Goal: Navigation & Orientation: Find specific page/section

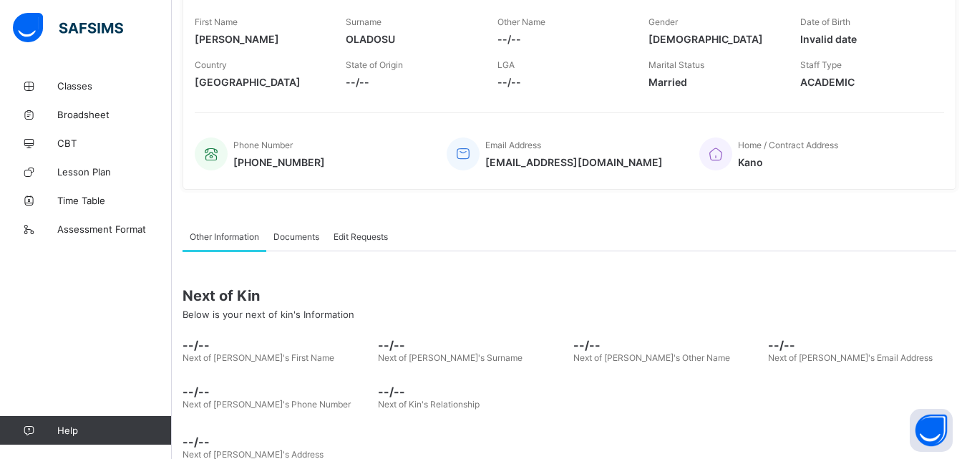
scroll to position [257, 0]
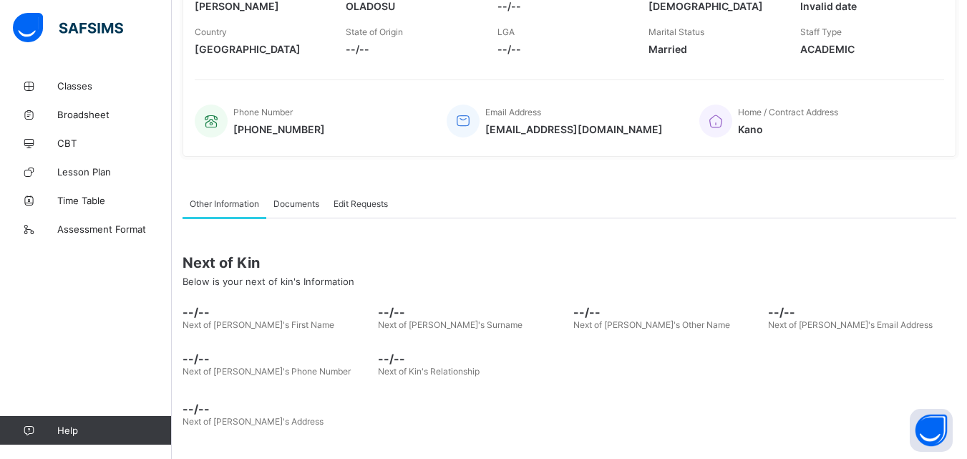
click at [194, 317] on span "--/--" at bounding box center [276, 312] width 188 height 14
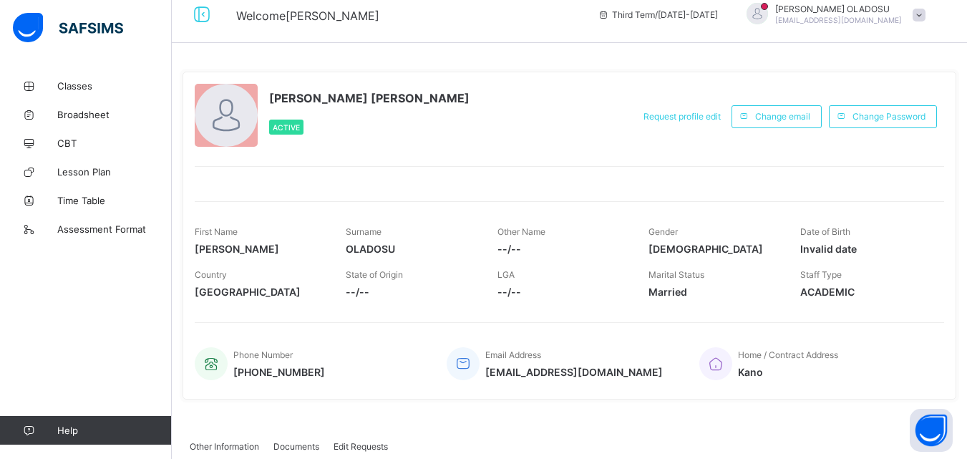
scroll to position [0, 0]
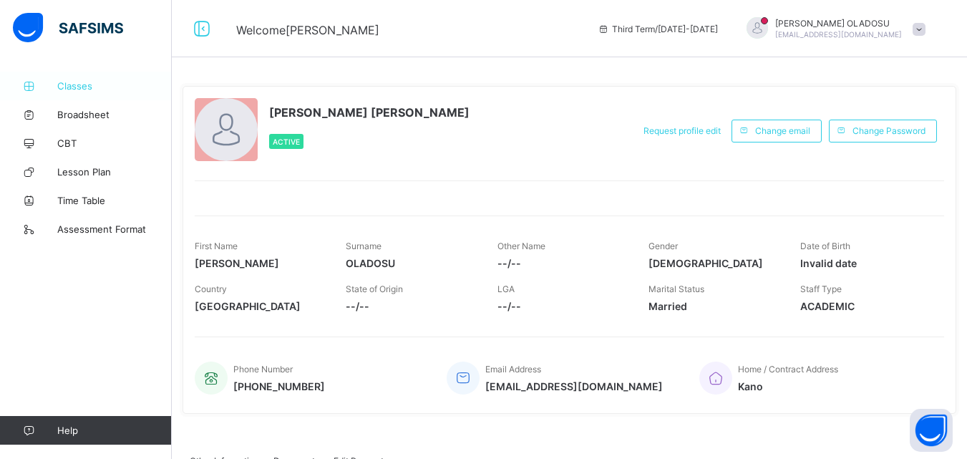
click at [97, 78] on link "Classes" at bounding box center [86, 86] width 172 height 29
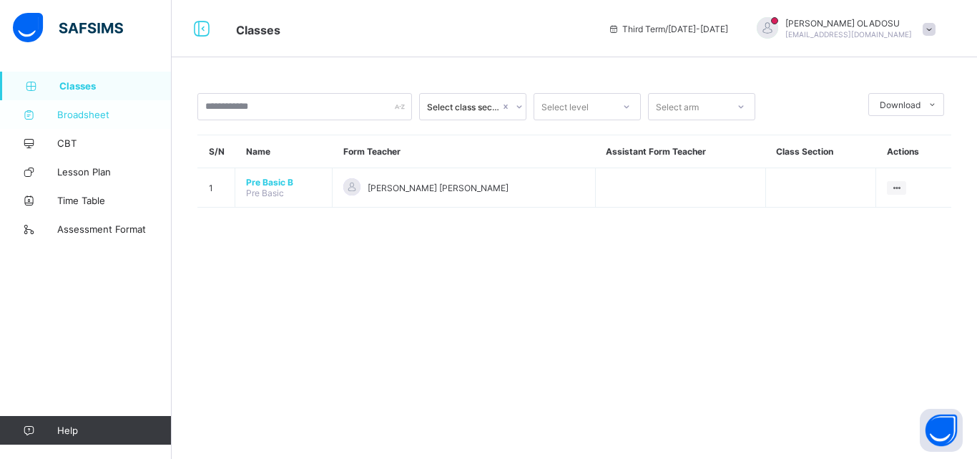
click at [106, 115] on span "Broadsheet" at bounding box center [114, 114] width 114 height 11
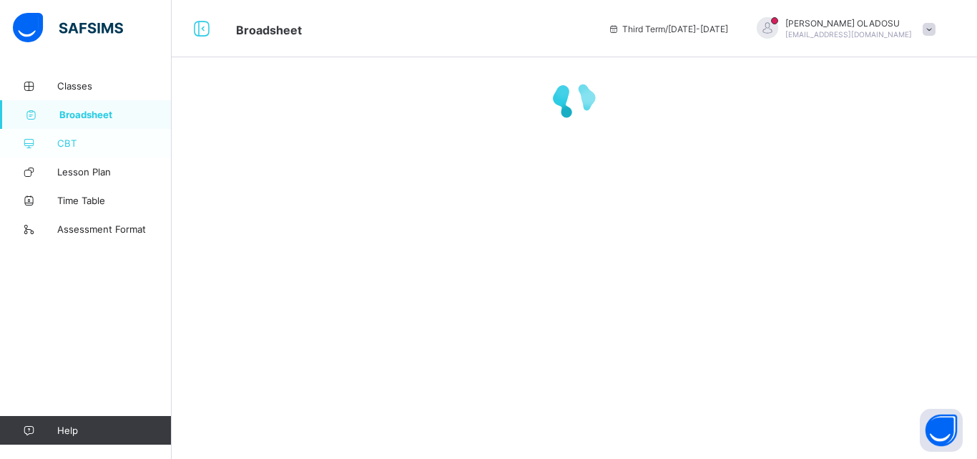
click at [92, 143] on span "CBT" at bounding box center [114, 142] width 114 height 11
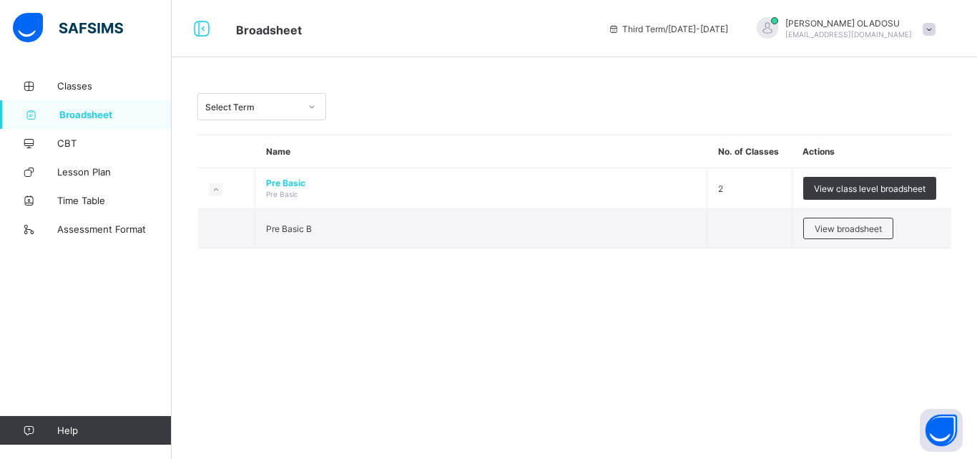
click at [930, 25] on span at bounding box center [929, 29] width 13 height 13
click at [881, 113] on span "Profile" at bounding box center [889, 113] width 94 height 16
